Goal: Find specific page/section: Find specific page/section

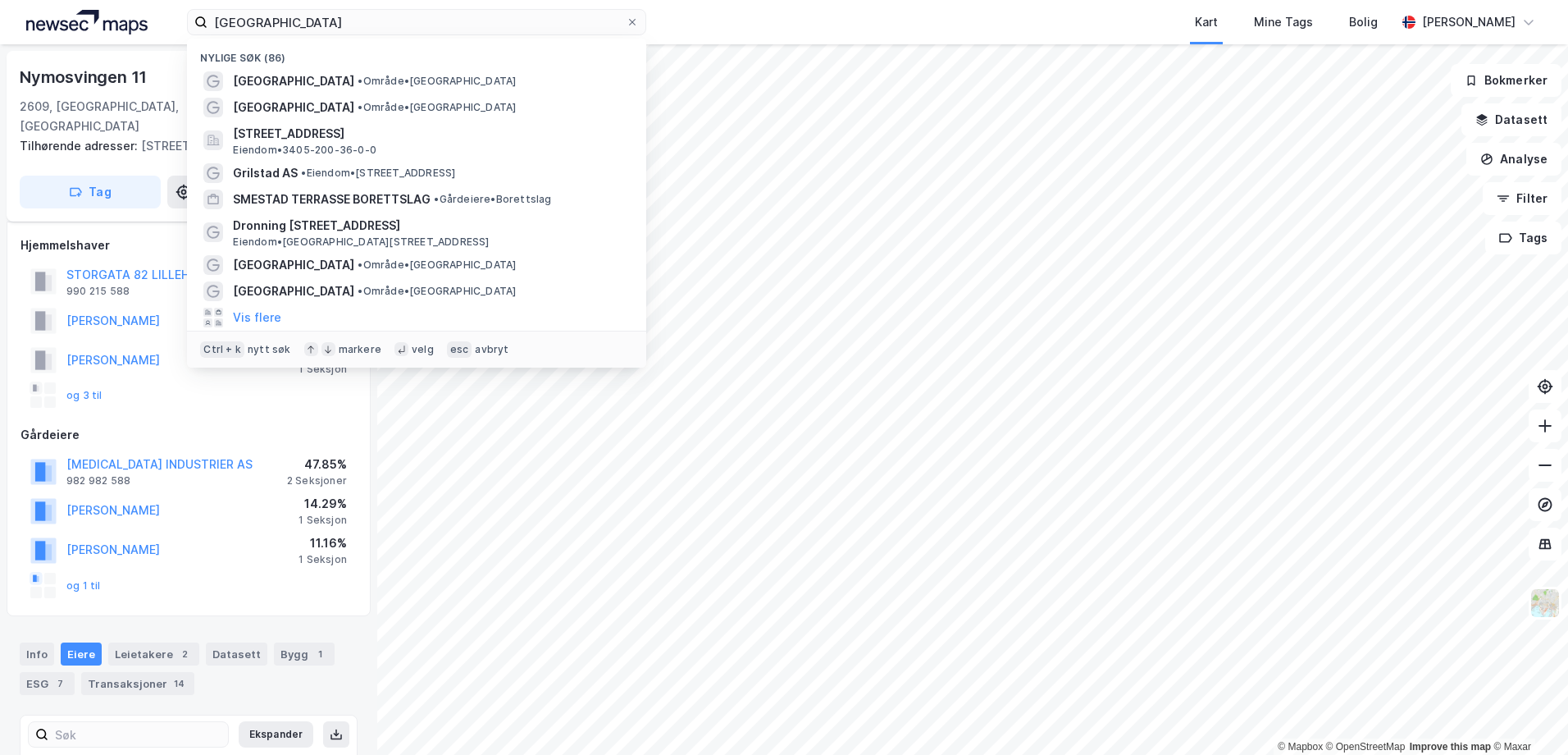
scroll to position [298, 0]
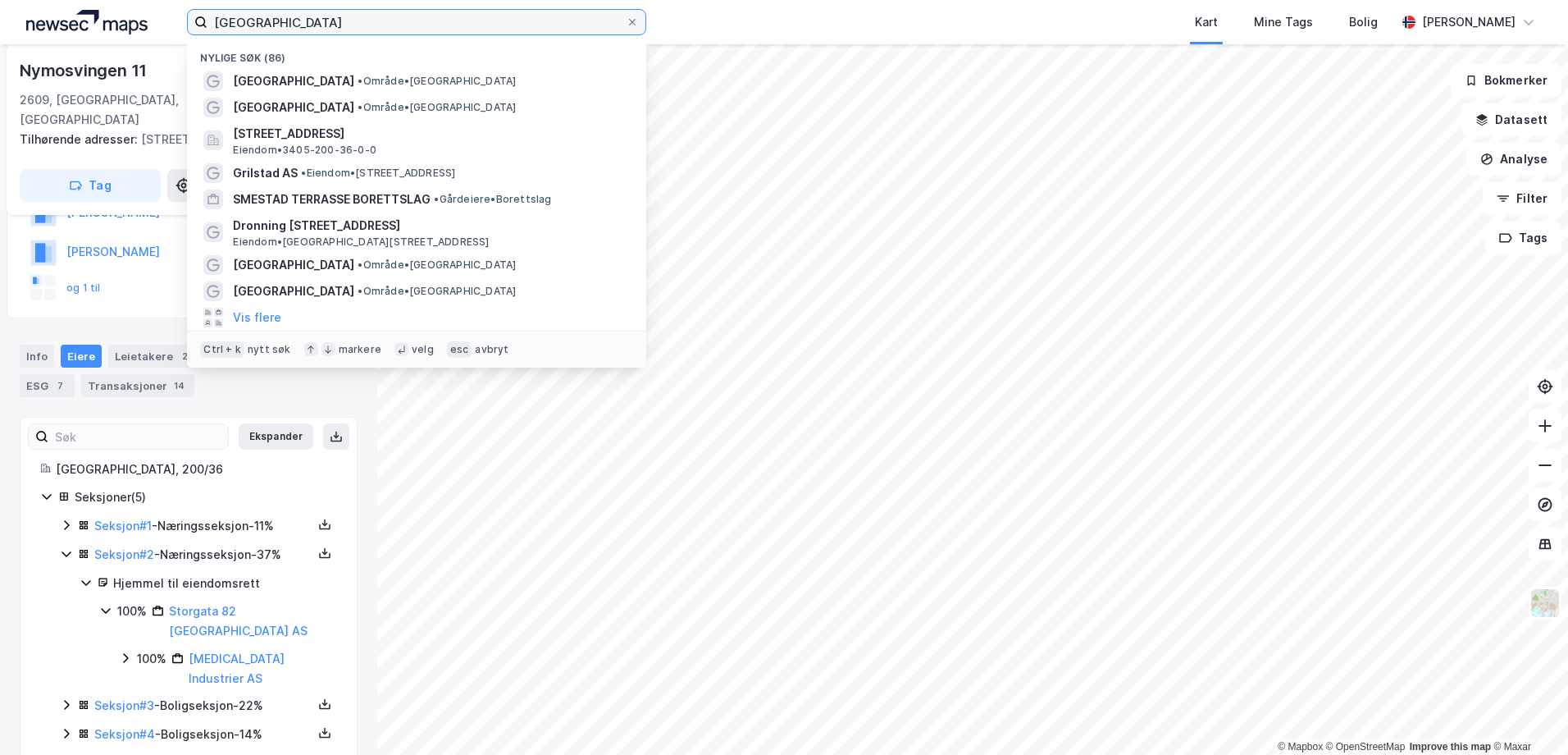
click at [445, 25] on input "[GEOGRAPHIC_DATA]" at bounding box center [417, 22] width 418 height 24
paste input "Støavegen 13"
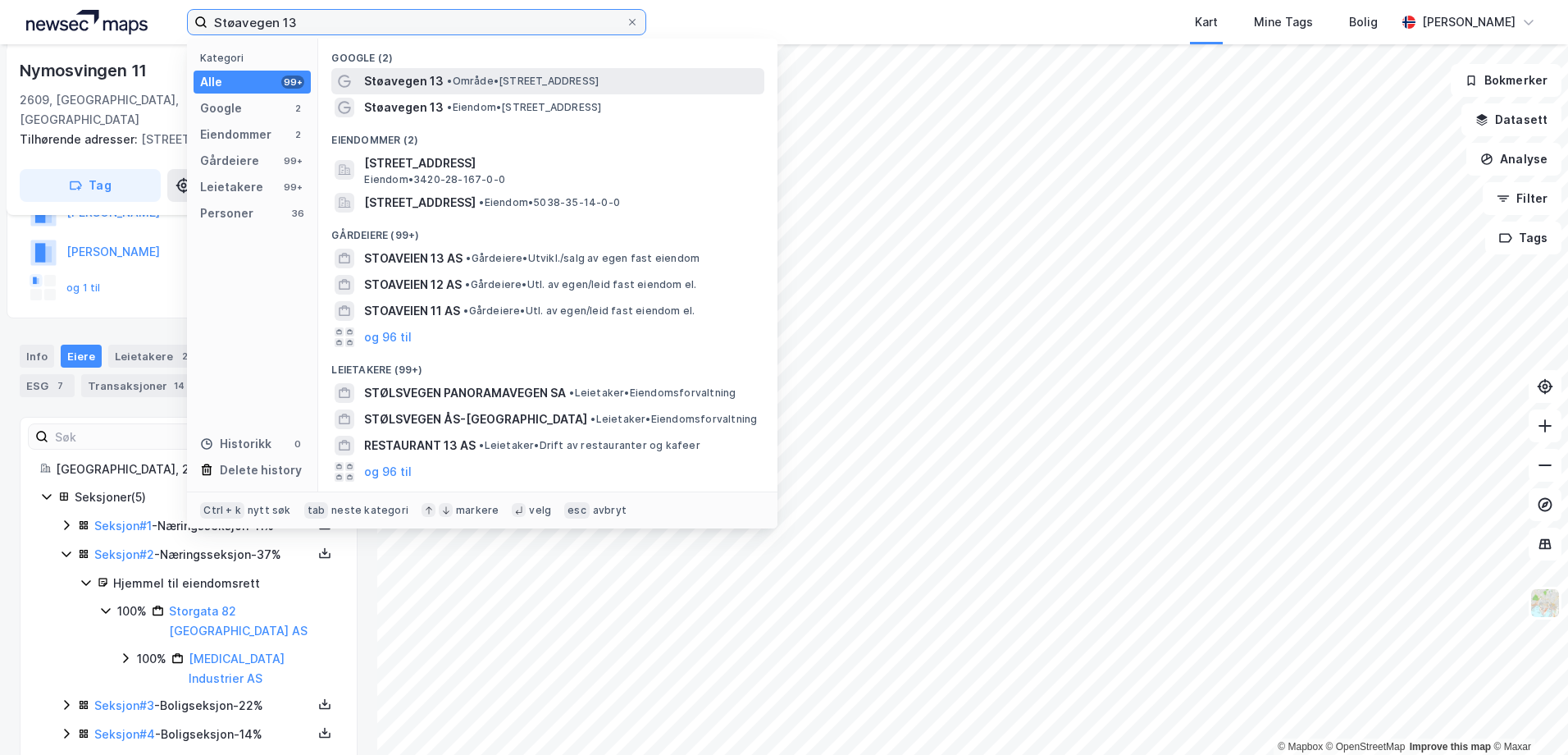
type input "Støavegen 13"
click at [436, 82] on span "Støavegen 13" at bounding box center [404, 81] width 80 height 20
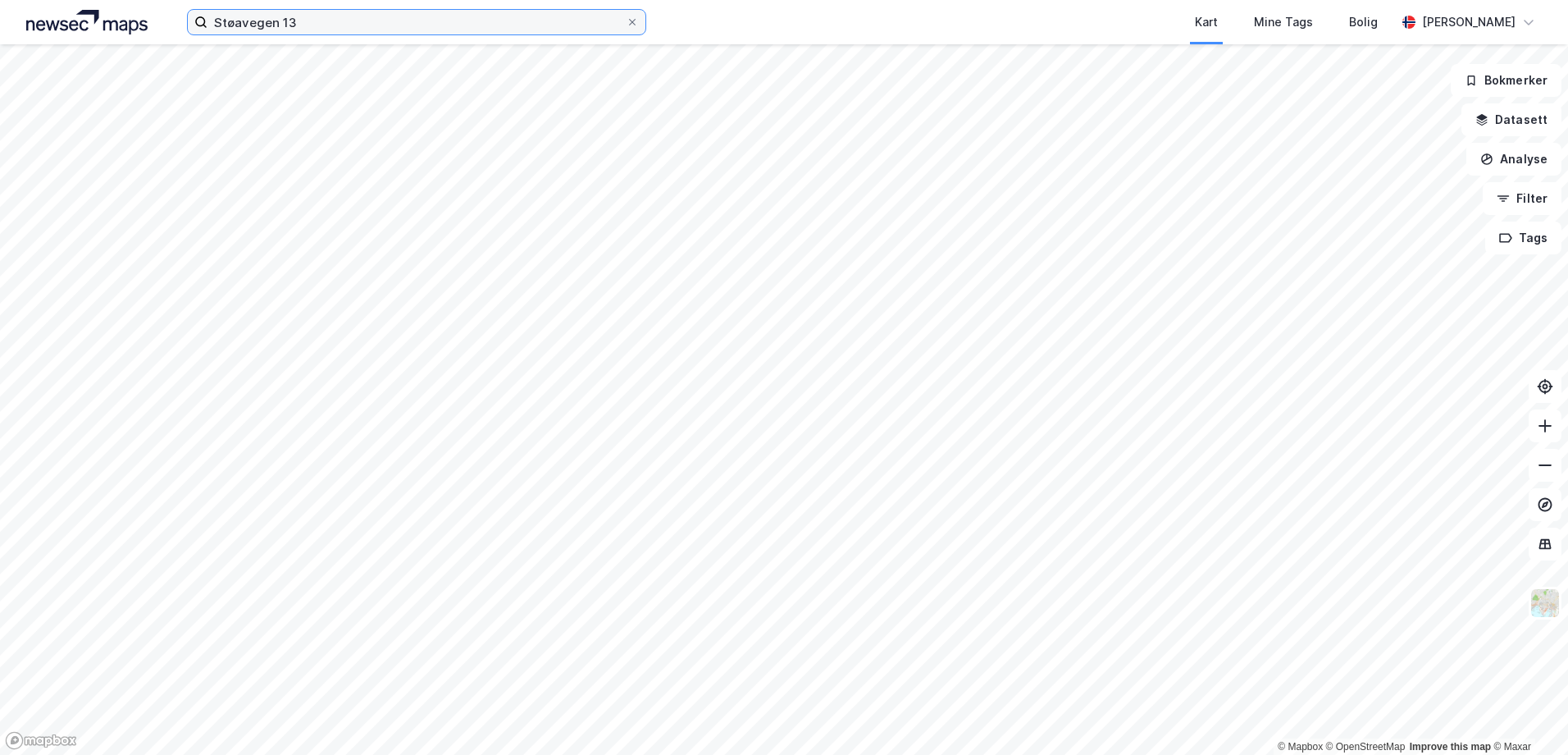
click at [310, 23] on input "Støavegen 13" at bounding box center [417, 22] width 418 height 24
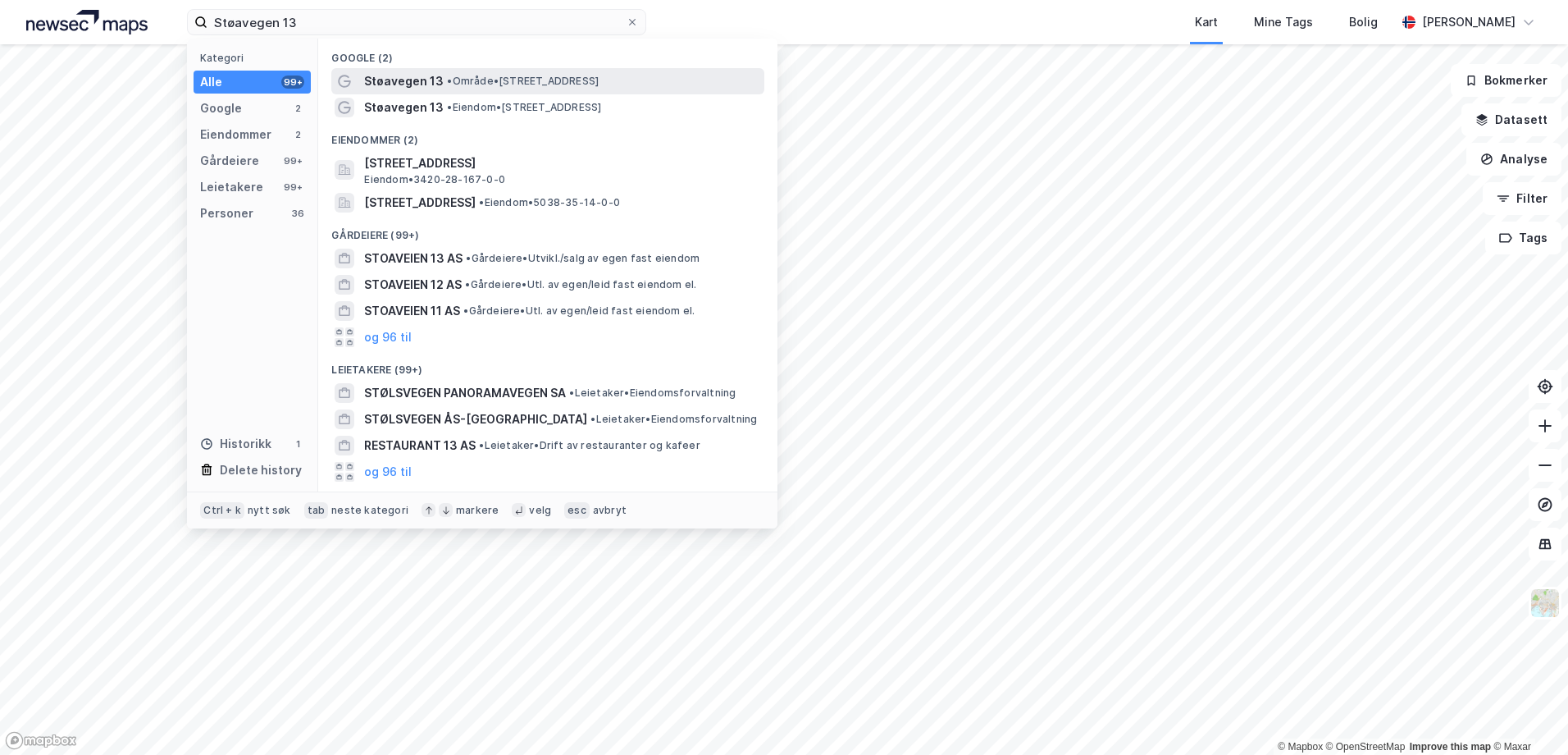
click at [394, 82] on span "Støavegen 13" at bounding box center [404, 81] width 80 height 20
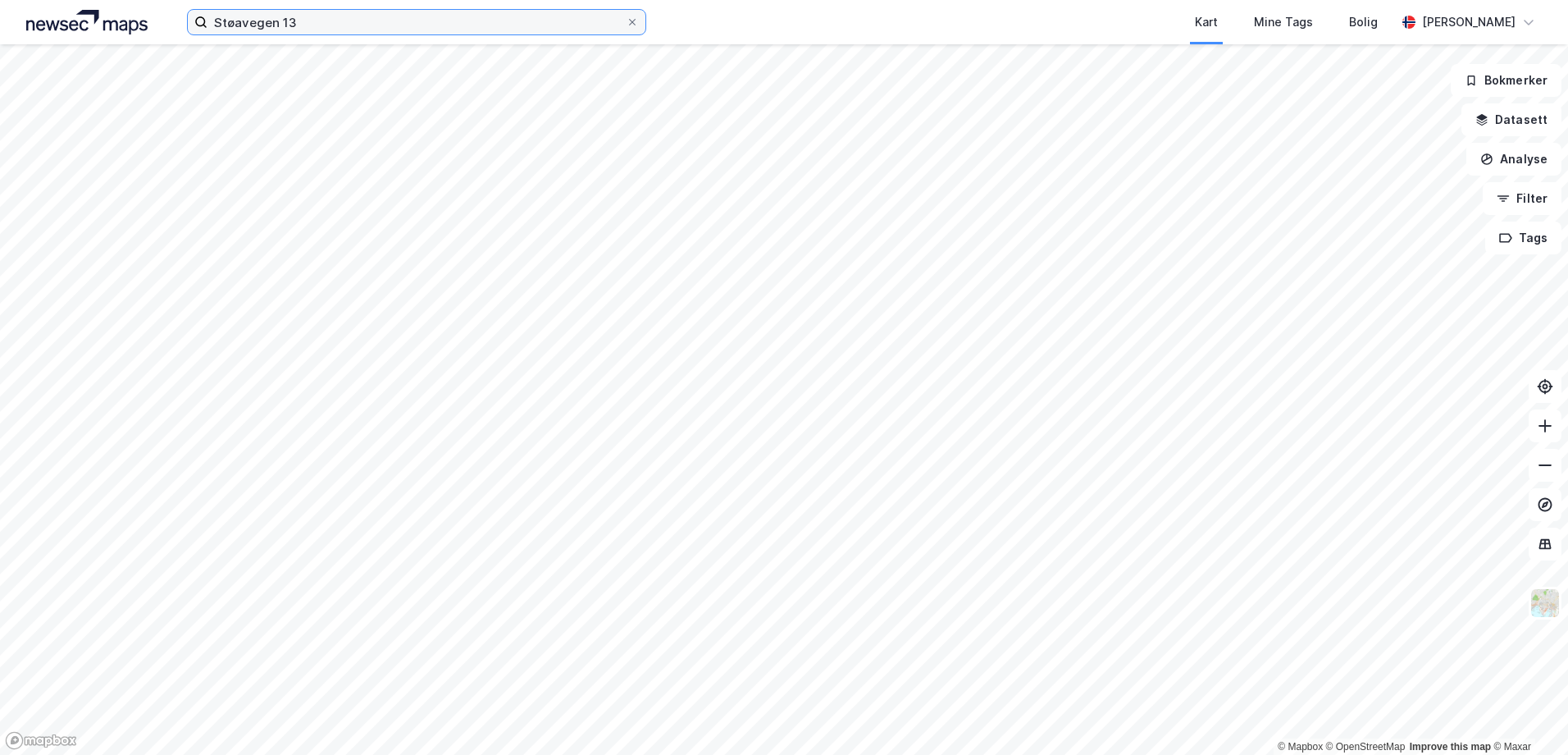
click at [337, 28] on input "Støavegen 13" at bounding box center [417, 22] width 418 height 24
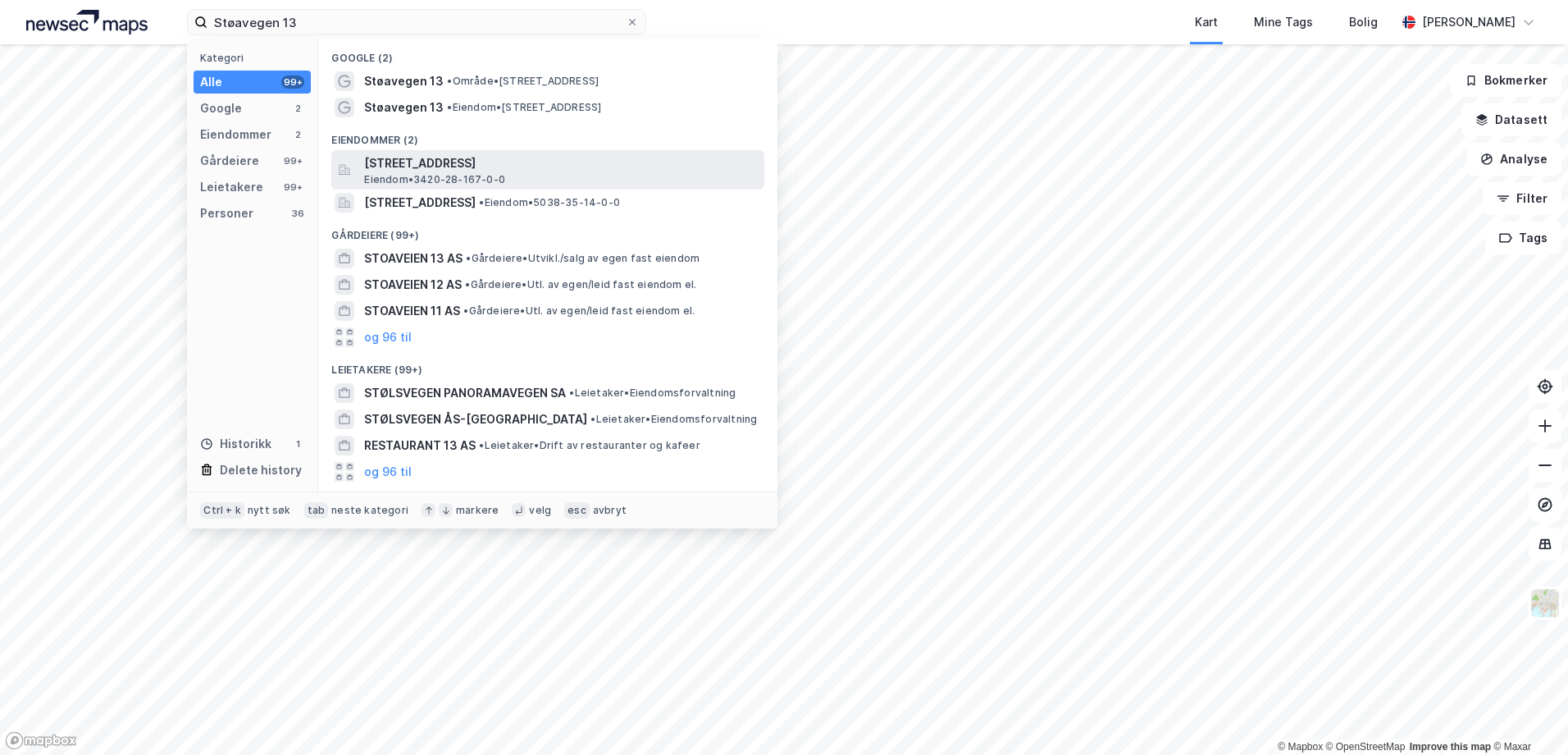
click at [422, 163] on span "[STREET_ADDRESS]" at bounding box center [561, 163] width 394 height 20
